Goal: Navigation & Orientation: Find specific page/section

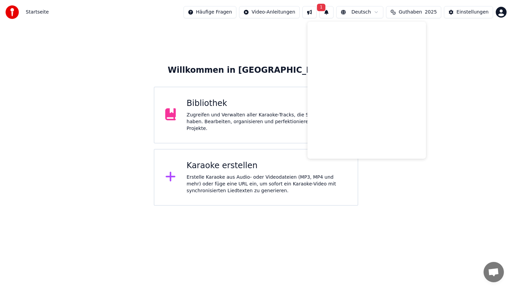
click at [334, 9] on button "1" at bounding box center [327, 12] width 14 height 12
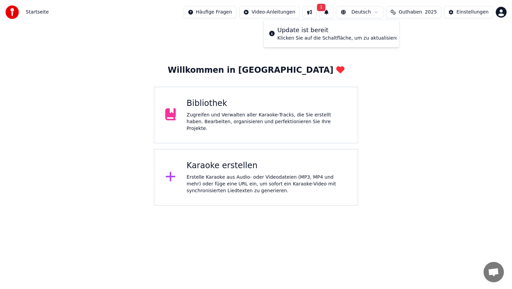
click at [334, 9] on button "1" at bounding box center [327, 12] width 14 height 12
click at [334, 5] on div "Startseite Häufige Fragen Video-Anleitungen Deutsch Guthaben 2025 Einstellungen" at bounding box center [256, 12] width 512 height 24
click at [334, 12] on button at bounding box center [327, 12] width 14 height 12
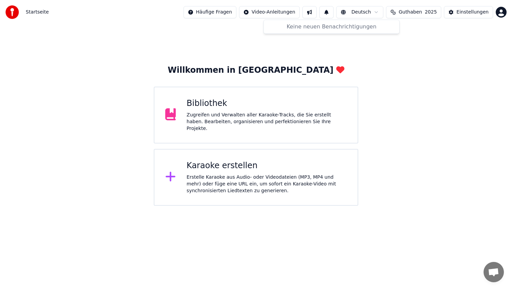
click at [315, 16] on button at bounding box center [310, 12] width 14 height 12
click at [408, 164] on div "Willkommen in Youka Bibliothek Zugreifen und Verwalten aller Karaoke-Tracks, di…" at bounding box center [256, 115] width 512 height 182
